Goal: Task Accomplishment & Management: Manage account settings

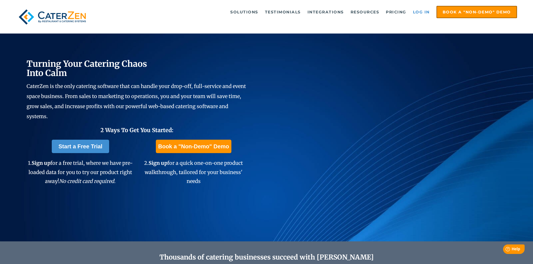
click at [421, 13] on link "Log in" at bounding box center [421, 11] width 22 height 11
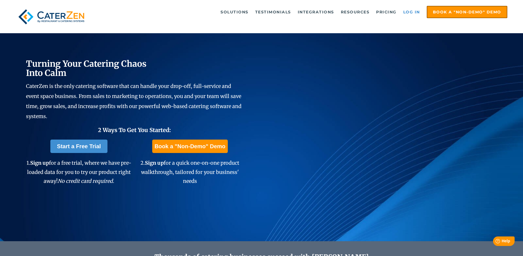
click at [412, 14] on link "Log in" at bounding box center [411, 11] width 22 height 11
click at [411, 13] on link "Log in" at bounding box center [411, 11] width 22 height 11
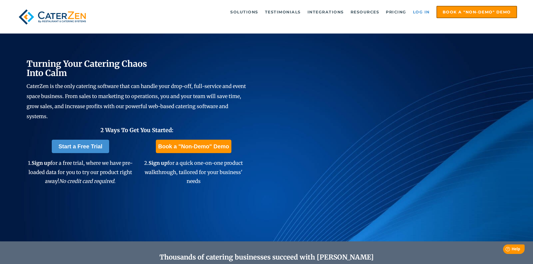
click at [423, 12] on link "Log in" at bounding box center [421, 11] width 22 height 11
